Goal: Information Seeking & Learning: Learn about a topic

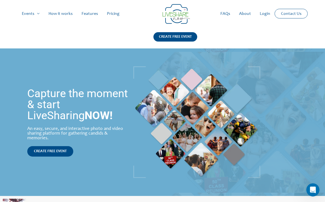
click at [224, 15] on link "FAQs" at bounding box center [225, 14] width 19 height 18
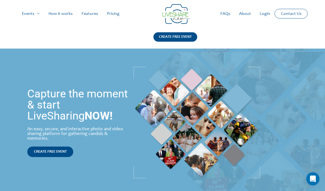
click at [113, 12] on link "Pricing" at bounding box center [112, 14] width 21 height 18
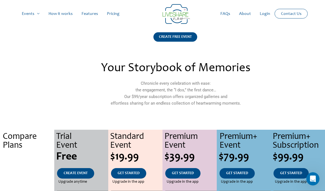
click at [2, 13] on div "Main Menu Events Menu Toggle Weddings Celebrations Reunions How it works Featur…" at bounding box center [162, 24] width 325 height 48
click at [65, 12] on link "How it works" at bounding box center [60, 14] width 33 height 18
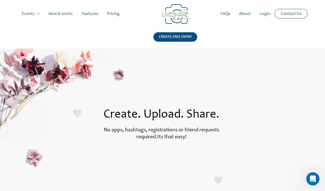
click at [112, 17] on link "Pricing" at bounding box center [112, 14] width 21 height 18
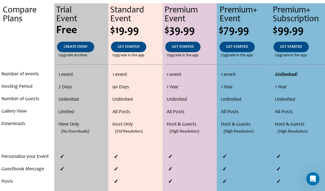
scroll to position [128, 0]
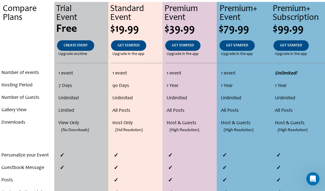
click at [184, 50] on link "GET STARTED" at bounding box center [182, 45] width 35 height 10
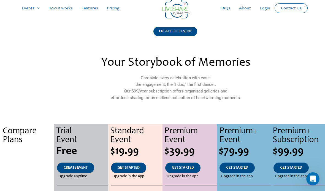
scroll to position [0, 0]
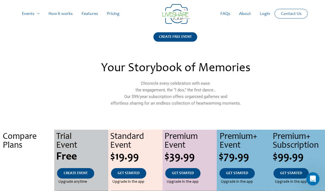
click at [66, 13] on link "How it works" at bounding box center [60, 14] width 33 height 18
